Goal: Information Seeking & Learning: Learn about a topic

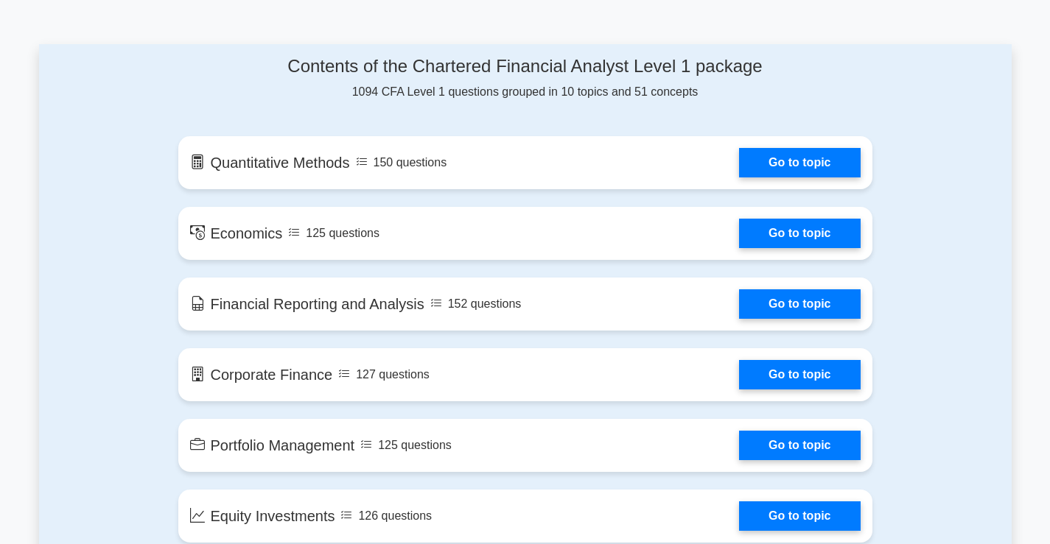
scroll to position [957, 0]
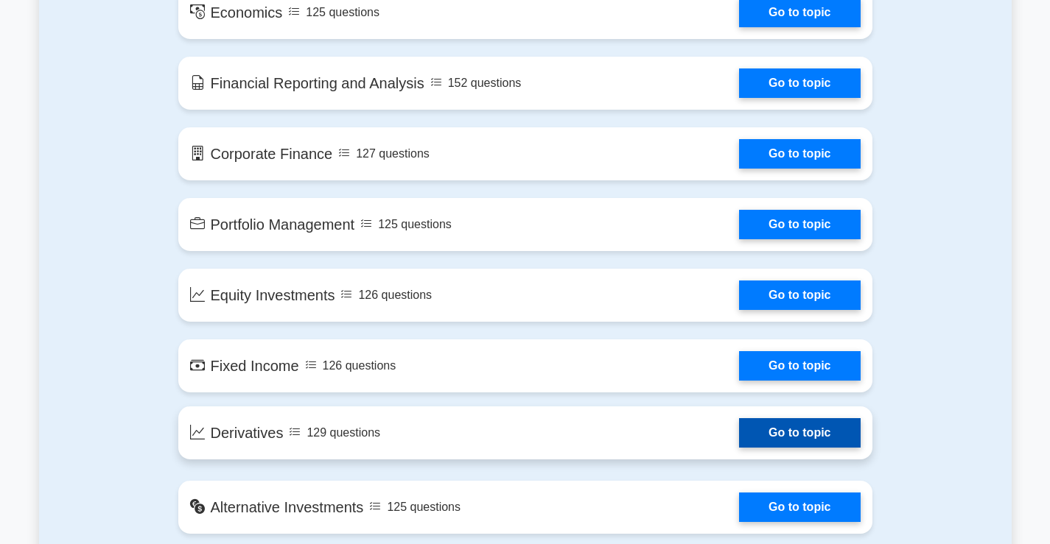
click at [739, 440] on link "Go to topic" at bounding box center [799, 432] width 121 height 29
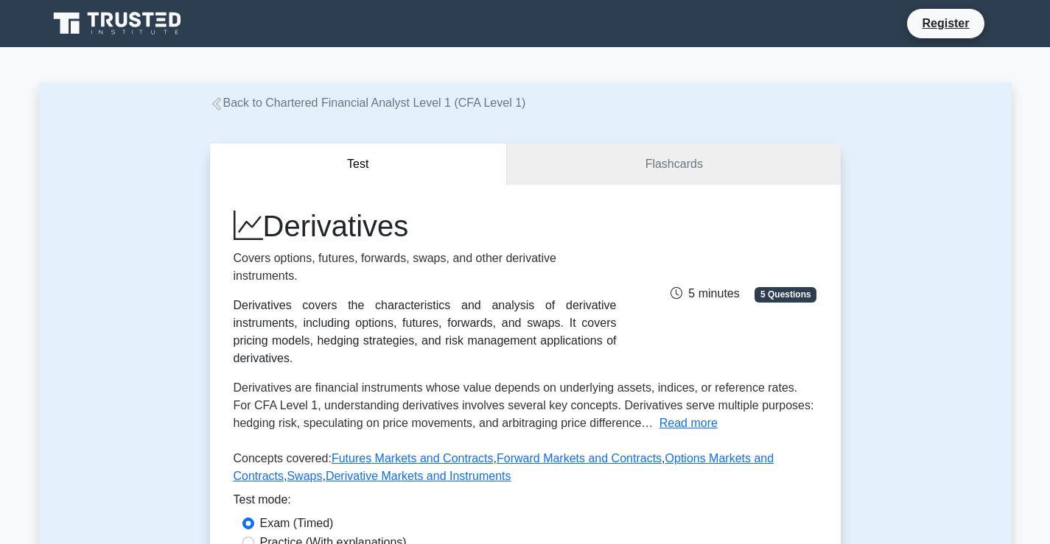
scroll to position [147, 0]
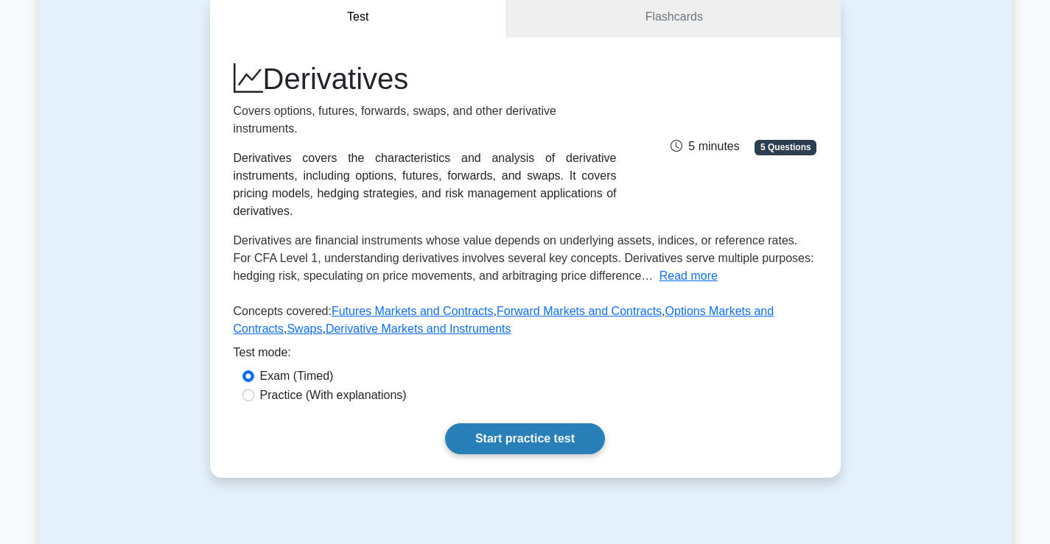
click at [483, 423] on link "Start practice test" at bounding box center [525, 438] width 160 height 31
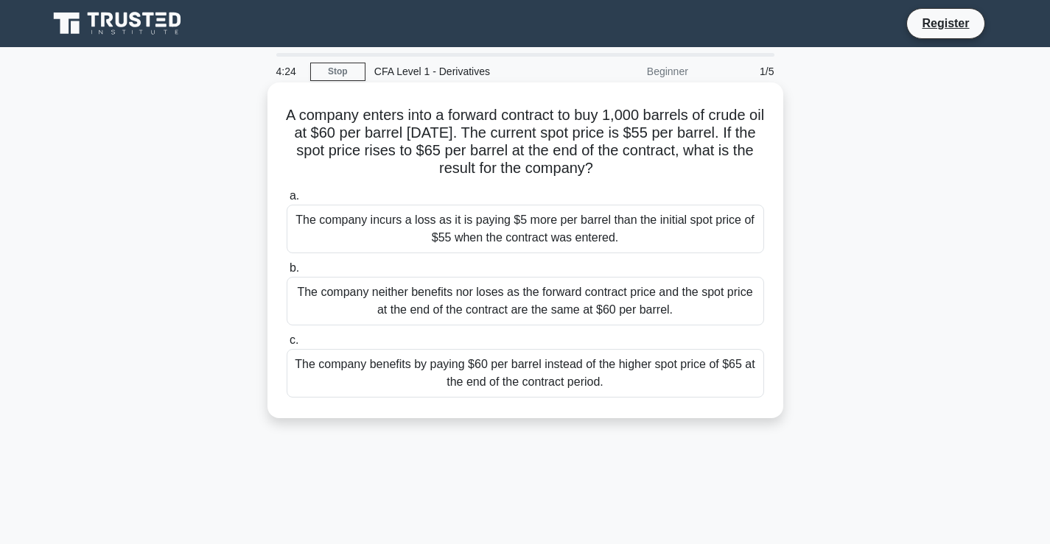
click at [589, 377] on div "The company benefits by paying $60 per barrel instead of the higher spot price …" at bounding box center [524, 373] width 477 height 49
click at [286, 345] on input "c. The company benefits by paying $60 per barrel instead of the higher spot pri…" at bounding box center [286, 341] width 0 height 10
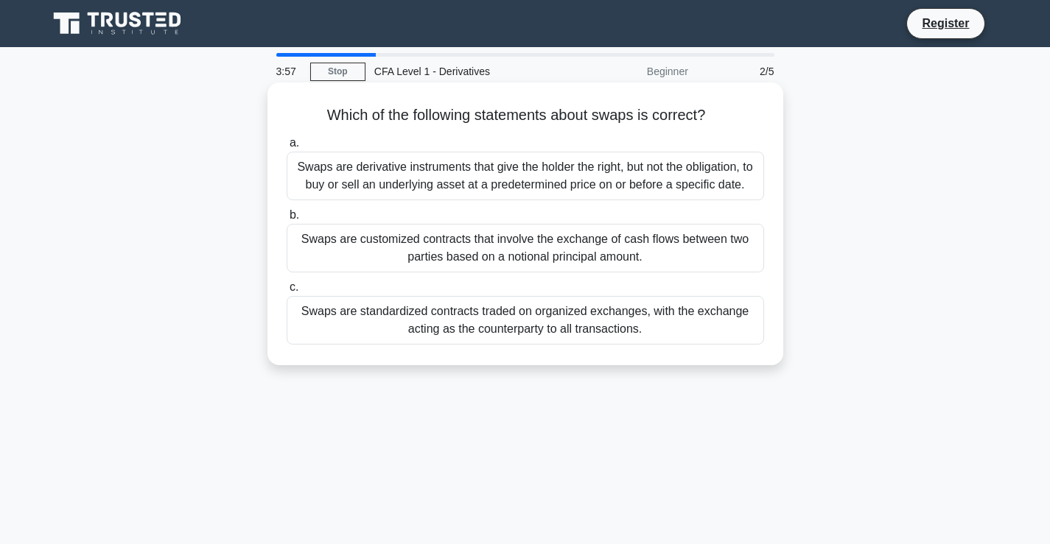
click at [530, 256] on div "Swaps are customized contracts that involve the exchange of cash flows between …" at bounding box center [524, 248] width 477 height 49
click at [286, 220] on input "b. Swaps are customized contracts that involve the exchange of cash flows betwe…" at bounding box center [286, 216] width 0 height 10
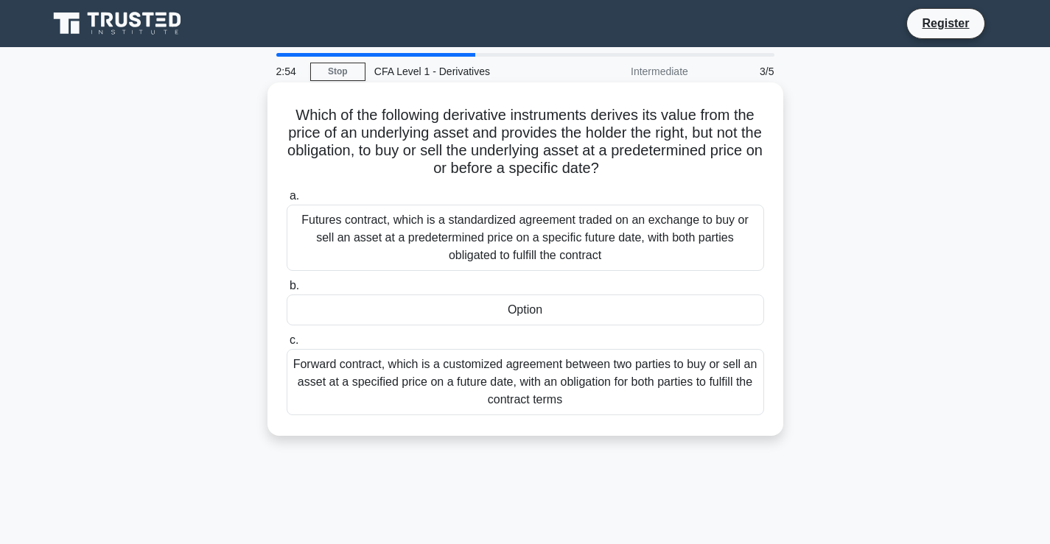
click at [569, 308] on div "Option" at bounding box center [524, 310] width 477 height 31
click at [286, 291] on input "b. Option" at bounding box center [286, 286] width 0 height 10
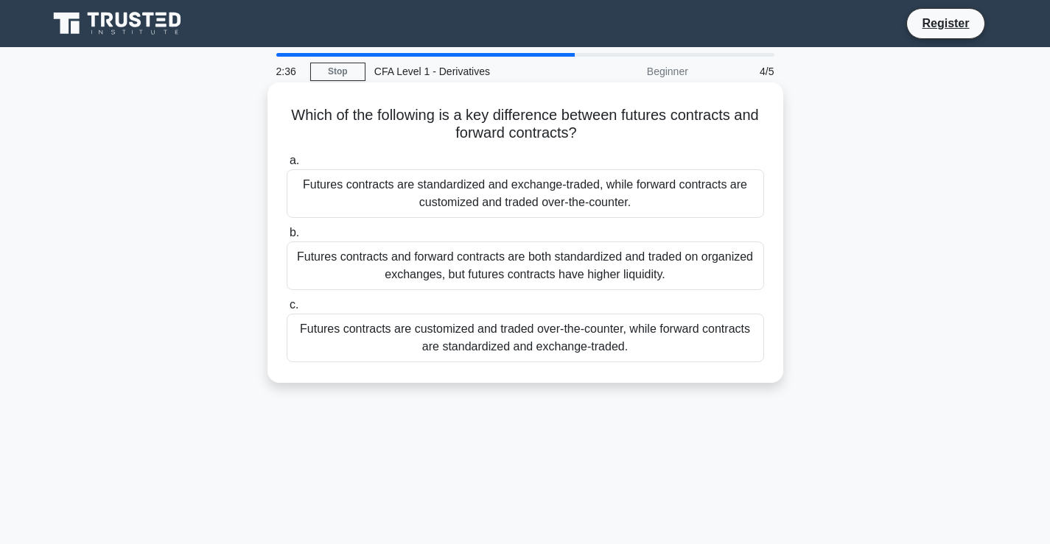
click at [677, 200] on div "Futures contracts are standardized and exchange-traded, while forward contracts…" at bounding box center [524, 193] width 477 height 49
click at [286, 166] on input "a. Futures contracts are standardized and exchange-traded, while forward contra…" at bounding box center [286, 161] width 0 height 10
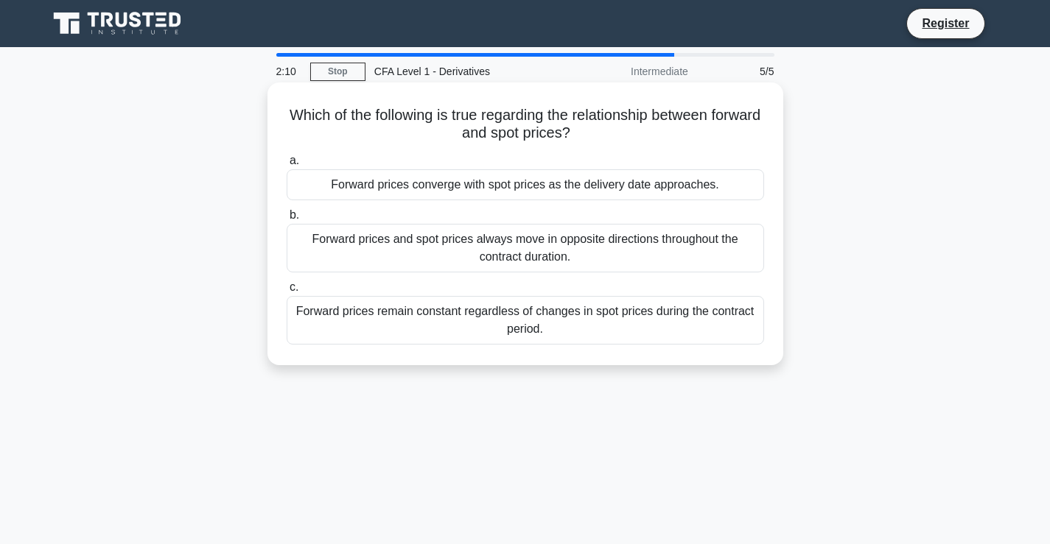
click at [567, 186] on div "Forward prices converge with spot prices as the delivery date approaches." at bounding box center [524, 184] width 477 height 31
click at [286, 166] on input "a. Forward prices converge with spot prices as the delivery date approaches." at bounding box center [286, 161] width 0 height 10
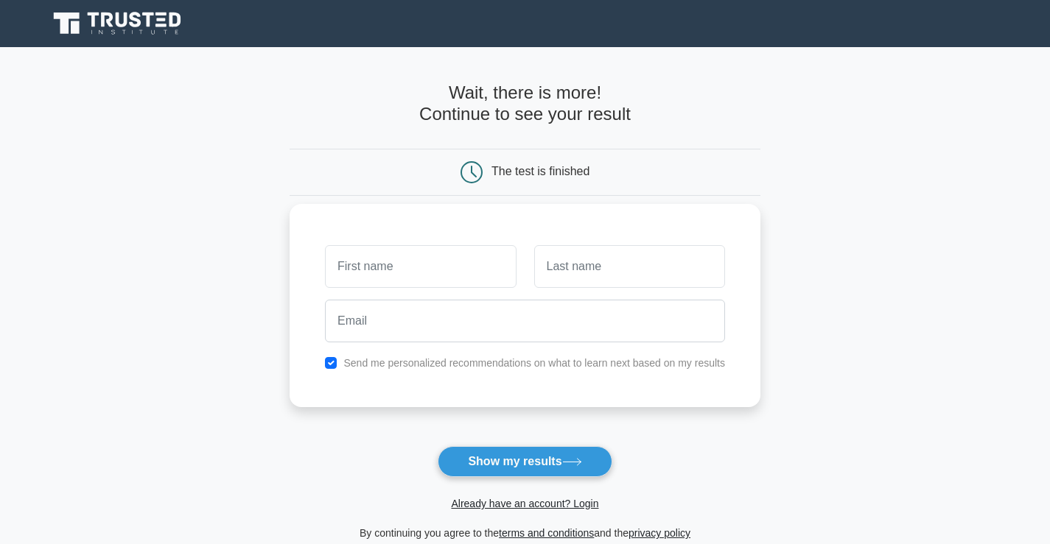
drag, startPoint x: 474, startPoint y: 271, endPoint x: 488, endPoint y: 275, distance: 13.8
click at [476, 271] on input "text" at bounding box center [420, 266] width 191 height 43
click at [486, 273] on input "text" at bounding box center [420, 266] width 191 height 43
type input "gaurav"
type input "ghetiya"
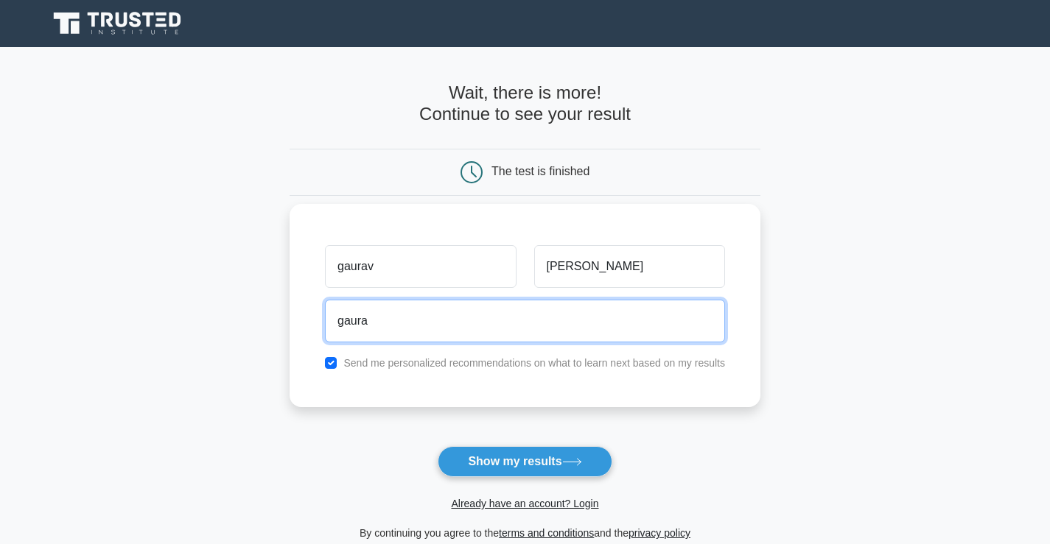
click at [418, 319] on input "gaura" at bounding box center [525, 321] width 400 height 43
click at [412, 317] on input "gaura" at bounding box center [525, 321] width 400 height 43
click at [455, 322] on input "gaura" at bounding box center [525, 321] width 400 height 43
click at [429, 314] on input "gaura" at bounding box center [525, 321] width 400 height 43
type input "gaurav@mansukh.in"
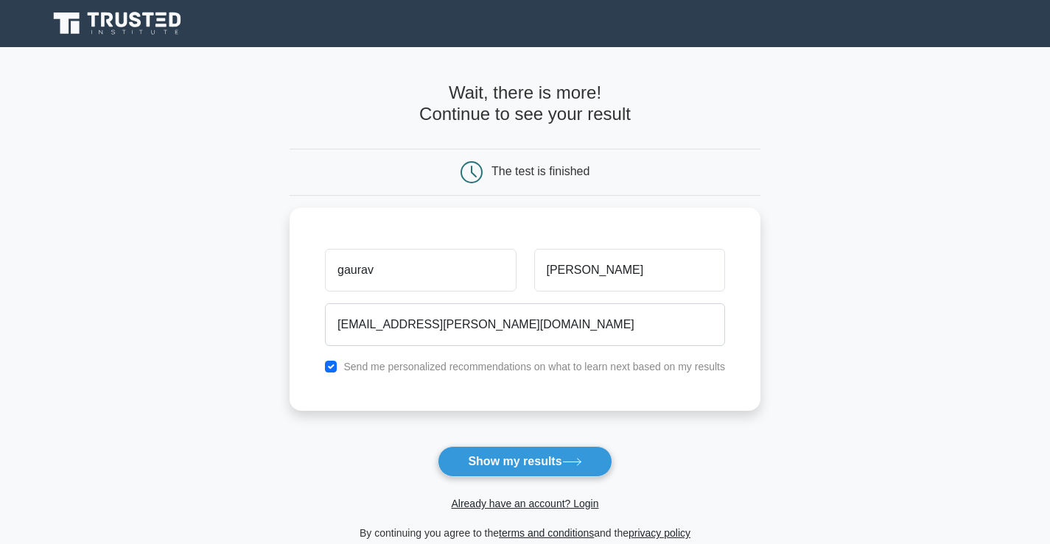
click at [518, 454] on button "Show my results" at bounding box center [524, 461] width 174 height 31
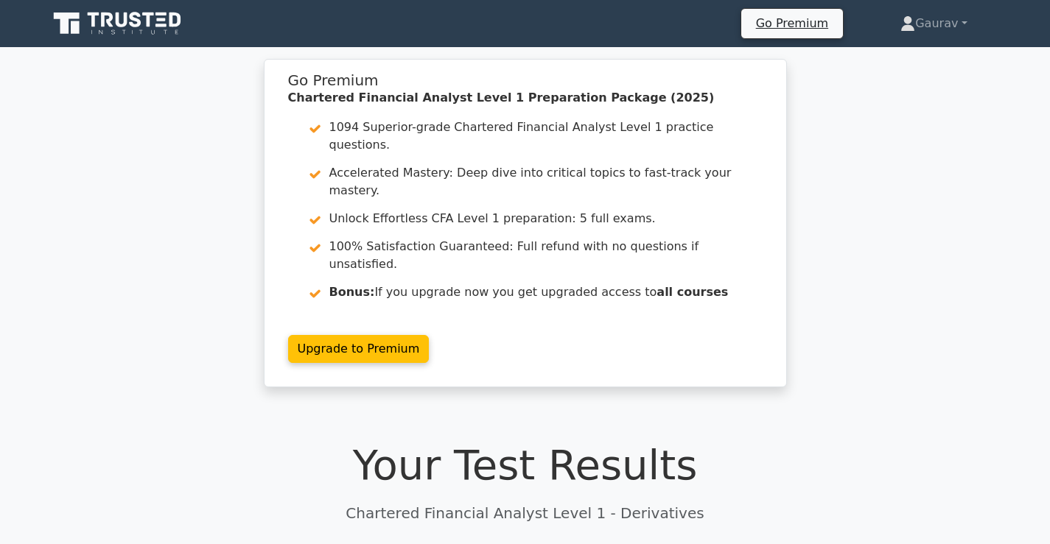
scroll to position [442, 0]
